Goal: Communication & Community: Ask a question

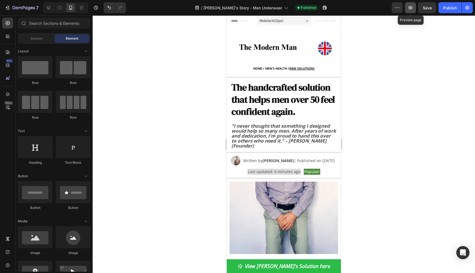
click at [411, 7] on icon "button" at bounding box center [411, 8] width 2 height 2
click at [447, 7] on div "Publish" at bounding box center [450, 8] width 14 height 6
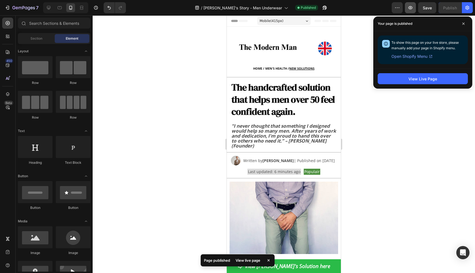
click at [408, 10] on icon "button" at bounding box center [410, 7] width 5 height 5
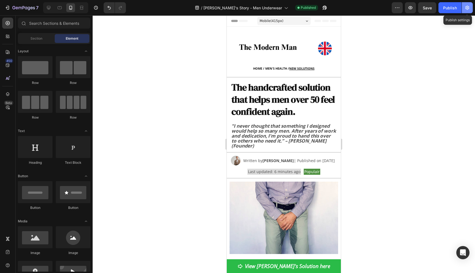
click at [466, 9] on icon "button" at bounding box center [466, 7] width 5 height 5
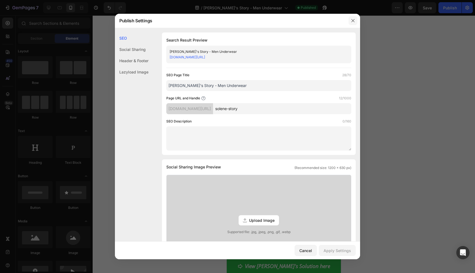
click at [353, 21] on icon "button" at bounding box center [353, 20] width 4 height 4
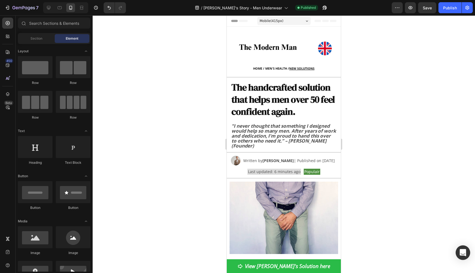
click at [458, 251] on div "Open Intercom Messenger" at bounding box center [463, 252] width 15 height 15
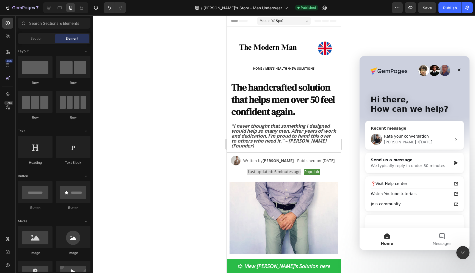
click at [420, 135] on span "Rate your conversation" at bounding box center [406, 136] width 45 height 4
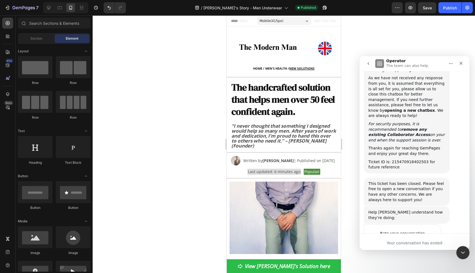
scroll to position [1308, 0]
click at [371, 63] on button "go back" at bounding box center [368, 63] width 10 height 10
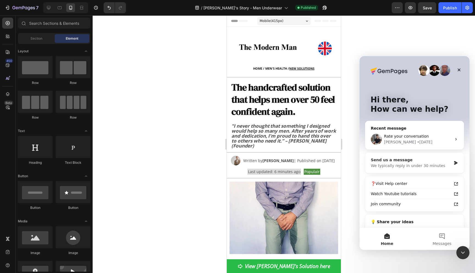
click at [414, 168] on div "We typically reply in under 30 minutes" at bounding box center [411, 166] width 81 height 6
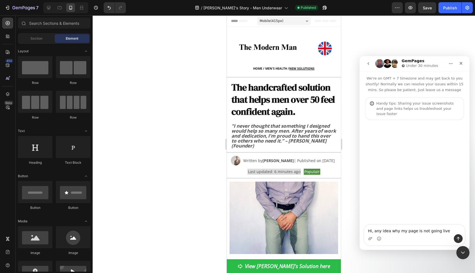
type textarea "Hi, any idea why my page is not going live?"
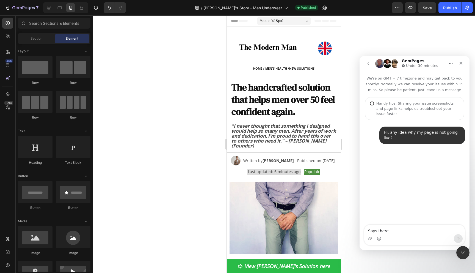
type textarea "Says there"
type textarea "Says there is an issue with shopify to load it"
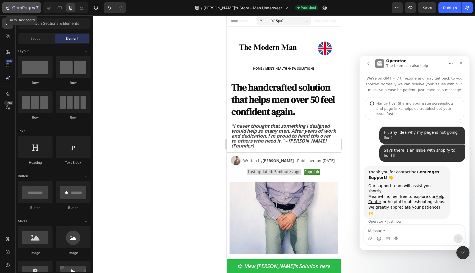
click at [8, 7] on icon "button" at bounding box center [7, 7] width 5 height 5
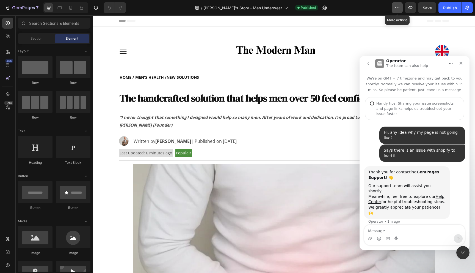
click at [399, 9] on icon "button" at bounding box center [396, 7] width 5 height 5
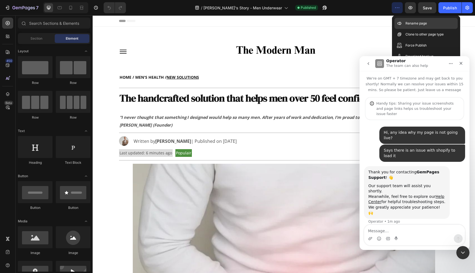
click at [403, 24] on div "Rename page" at bounding box center [425, 23] width 63 height 11
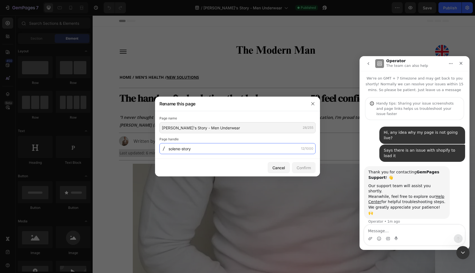
click at [176, 149] on input "solene-story" at bounding box center [237, 148] width 156 height 11
click at [179, 149] on input "solene-story" at bounding box center [237, 148] width 156 height 11
drag, startPoint x: 181, startPoint y: 150, endPoint x: 168, endPoint y: 150, distance: 12.4
click at [168, 150] on input "solene-story" at bounding box center [237, 148] width 156 height 11
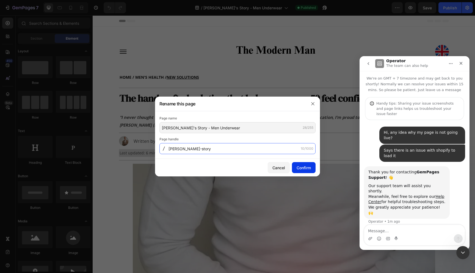
type input "jack-story"
click at [305, 169] on div "Confirm" at bounding box center [304, 168] width 14 height 6
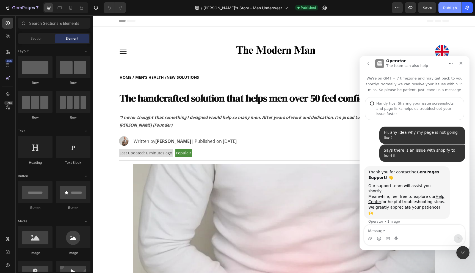
click at [452, 8] on div "Publish" at bounding box center [450, 8] width 14 height 6
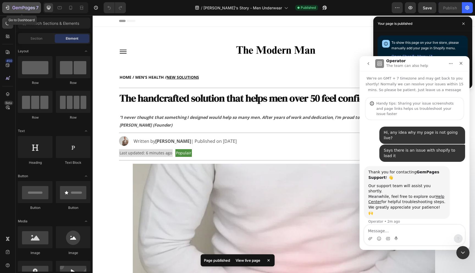
click at [6, 9] on icon "button" at bounding box center [7, 7] width 5 height 5
